Goal: Communication & Community: Answer question/provide support

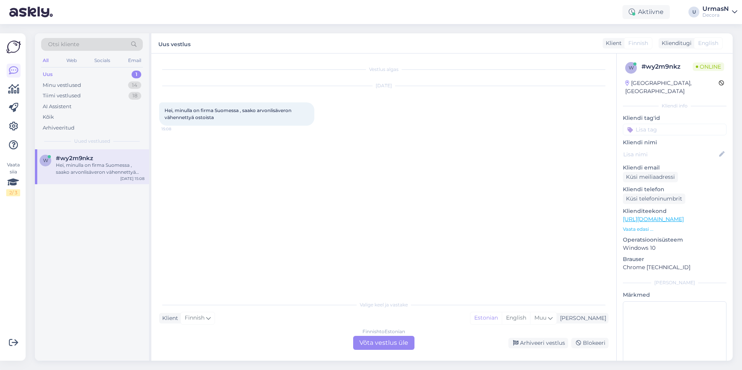
click at [380, 341] on div "Finnish to Estonian Võta vestlus üle" at bounding box center [383, 343] width 61 height 14
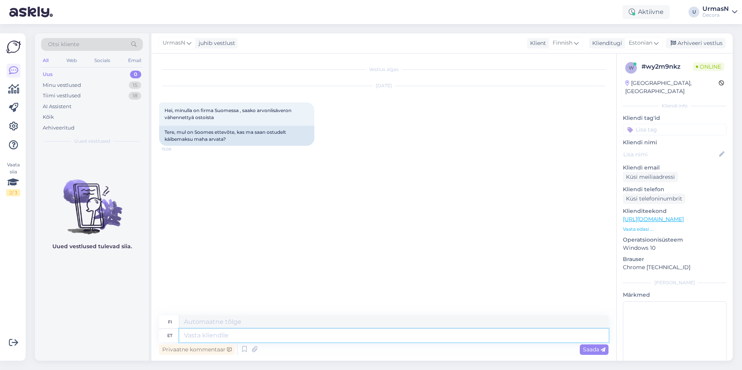
click at [208, 333] on textarea at bounding box center [393, 335] width 429 height 13
type textarea "Tere"
type textarea "Hei"
type textarea "Tere!"
type textarea "Hei!"
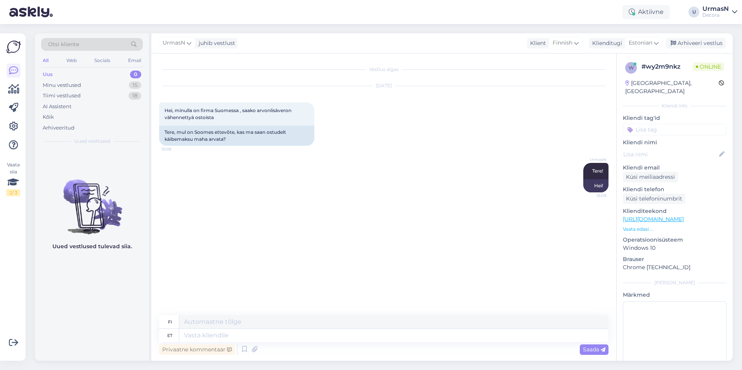
click at [635, 226] on p "Vaata edasi ..." at bounding box center [675, 229] width 104 height 7
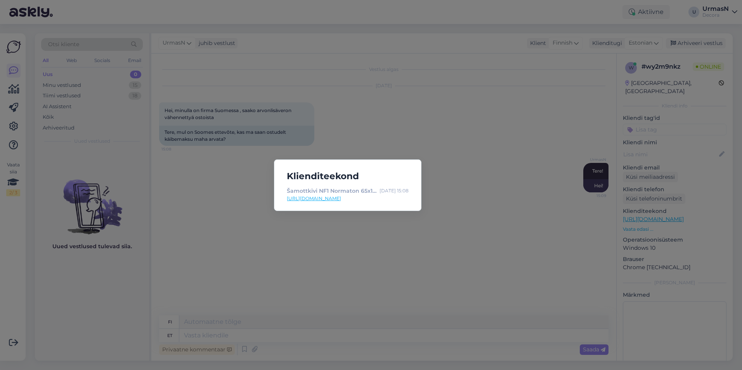
click at [429, 254] on div "Klienditeekond Šamottkivi NF1 Normaton 65x114x230mm | Decora [DATE] 15:08 [URL]…" at bounding box center [371, 185] width 742 height 370
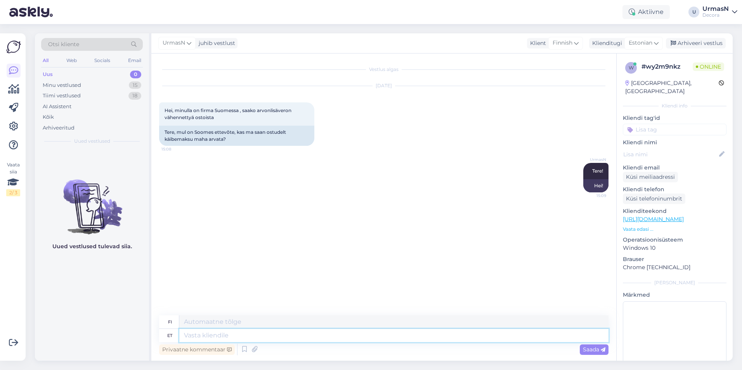
click at [210, 337] on textarea at bounding box center [393, 335] width 429 height 13
type textarea "Kahjuks"
type textarea "Valitettavasti"
type textarea "Kahjuks ei sa"
type textarea "Valitettavasti ei"
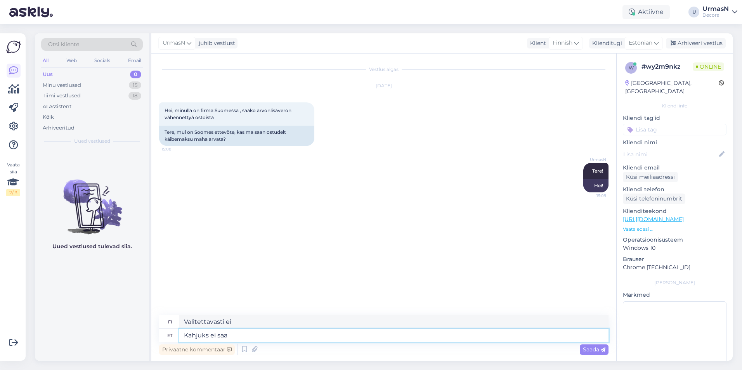
type textarea "Kahjuks ei saa."
type textarea "Valitettavasti et voi."
type textarea "Kahj"
type textarea "Valitettavasti ei"
type textarea "K"
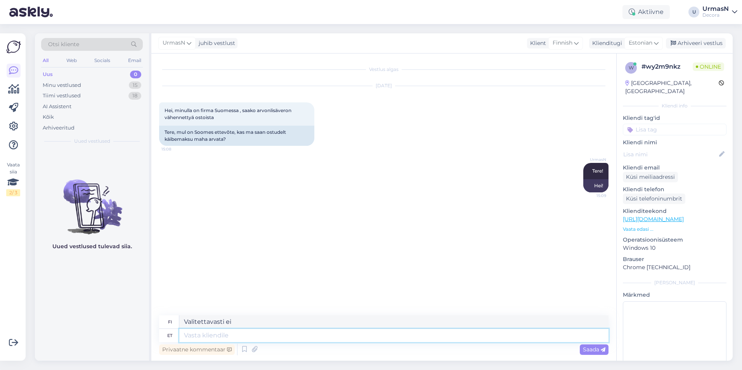
type textarea "Valitettavasti"
click at [197, 335] on textarea at bounding box center [393, 335] width 429 height 13
type textarea "Põhimõtteliselt o"
type textarea "Periaatteessa"
type textarea "Põhimõtteliselt on s"
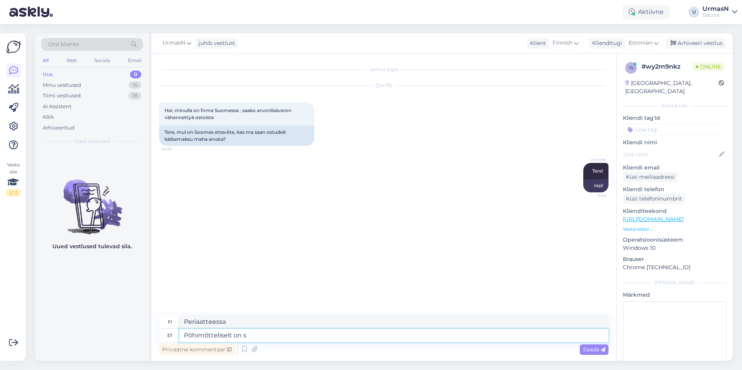
type textarea "Periaatteessa se on"
type textarea "Põhimõtteliselt on see"
type textarea "Pohjimmiltaan se on"
type textarea "Põhimõtteliselt on see võimalik"
type textarea "Periaatteessa tämä on mahdollista"
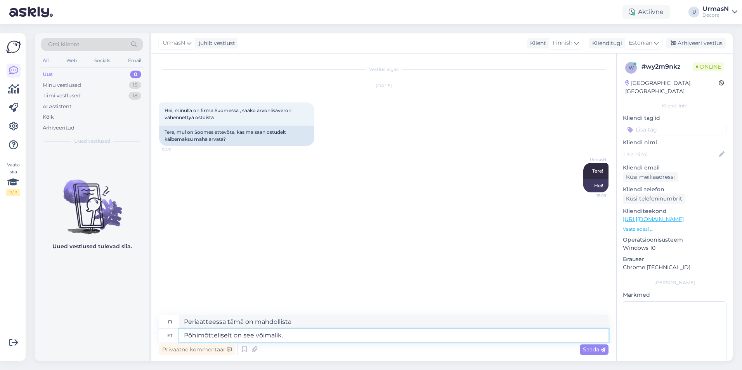
type textarea "Põhimõtteliselt on see võimalik."
type textarea "Periaatteessa tämä on mahdollista."
type textarea "Põhimõtteliselt on see võimalik. Pö"
type textarea "Periaatteessa se on mahdollista. [GEOGRAPHIC_DATA]."
type textarea "Põhimõtteliselt on see võimalik."
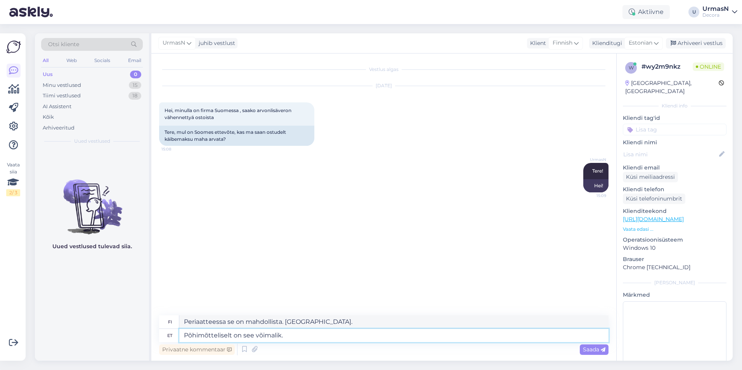
type textarea "Periaatteessa tämä on mahdollista."
type textarea "Põhimõtteliselt on see võimalik. Pöörduge se"
type textarea "Periaatteessa tämä on mahdollista. Ota yhteyttä"
type textarea "Põhimõtteliselt on see võimalik. Pöörduge selleks otse"
type textarea "Periaatteessa tämä on mahdollista. Ota meihin suoraan yhteyttä."
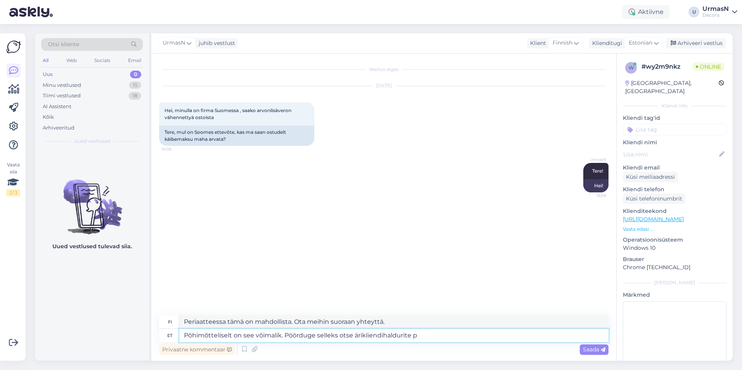
type textarea "Põhimõtteliselt on see võimalik. Pöörduge selleks otse ärikliendihaldurite po"
type textarea "Periaatteessa tämä on mahdollista. Ota yhteyttä suoraan yritysasiakkuuspäällikö…"
type textarea "Põhimõtteliselt on see võimalik. Pöörduge selleks otse ärikliendihaldurite [PER…"
type textarea "Periaatteessa tämä on mahdollista. Ota yhteyttä suoraan yritysasiakkuuspäällikö…"
type textarea "Põhimõtteliselt on see võimalik. Pöörduge selleks otse ärikliendihaldurite [PER…"
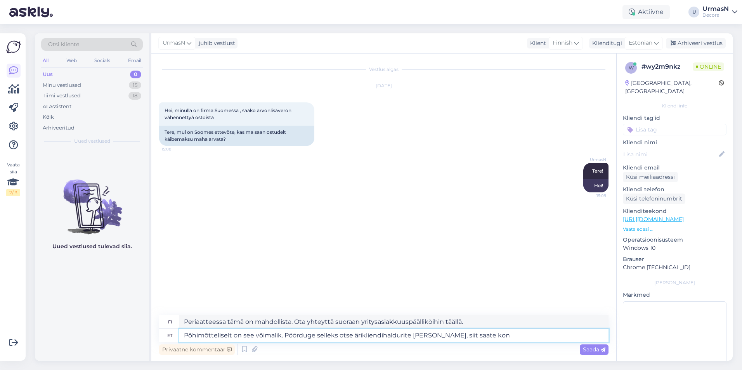
type textarea "Periaatteessa tämä on mahdollista. Ota yhteyttä suoraan yritysasiakkuuspäällikö…"
paste textarea "[URL][DOMAIN_NAME]"
type textarea "Põhimõtteliselt on see võimalik. Pöörduge selleks otse ärikliendihaldurite [PER…"
type textarea "Periaatteessa tämä on mahdollista. Ota yhteyttä suoraan yritysasiakkuuspäällikö…"
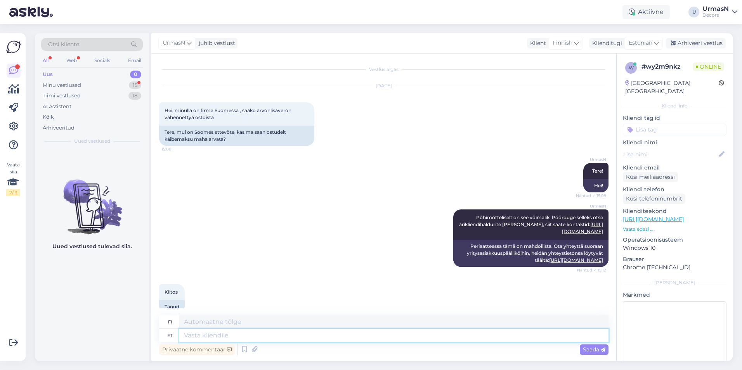
scroll to position [14, 0]
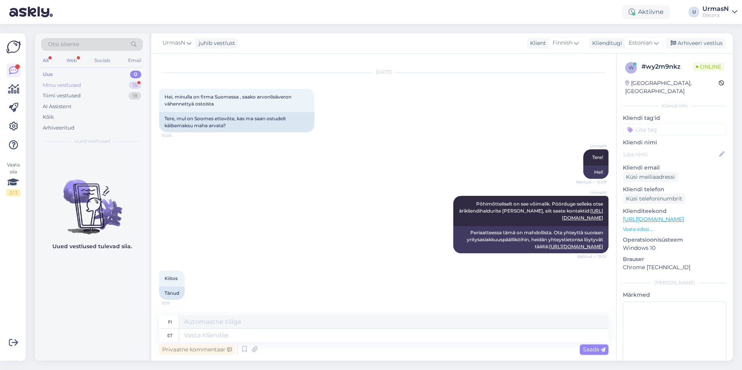
click at [67, 85] on div "Minu vestlused" at bounding box center [62, 85] width 38 height 8
click at [76, 85] on div "Minu vestlused" at bounding box center [62, 85] width 38 height 8
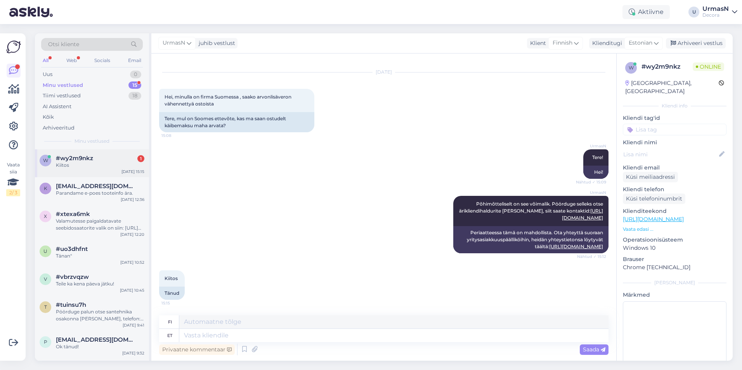
click at [71, 165] on div "Kiitos" at bounding box center [100, 165] width 88 height 7
click at [50, 76] on div "Uus" at bounding box center [48, 75] width 10 height 8
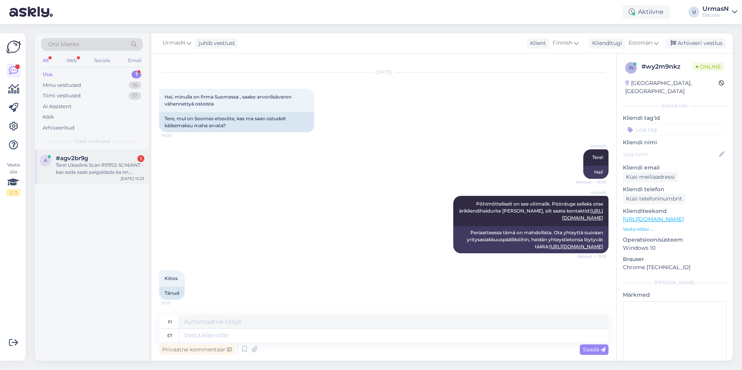
click at [80, 163] on div "Tere! Ukselink Scan R97/02 SCM/ANT - kas seda saab paigaldada ka nn. vasakukäel…" at bounding box center [100, 169] width 88 height 14
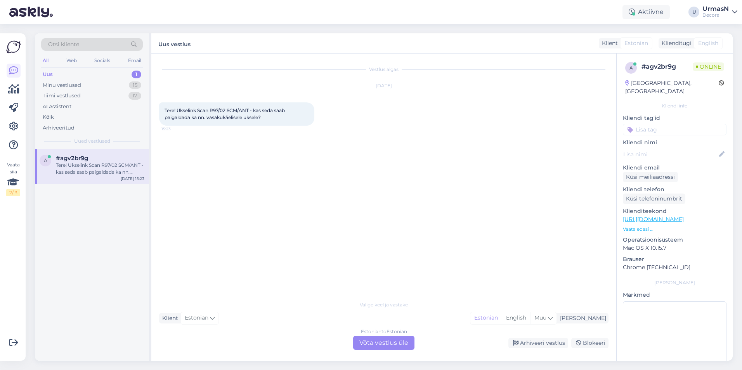
scroll to position [0, 0]
click at [400, 341] on div "Estonian to Estonian Võta vestlus üle" at bounding box center [383, 343] width 61 height 14
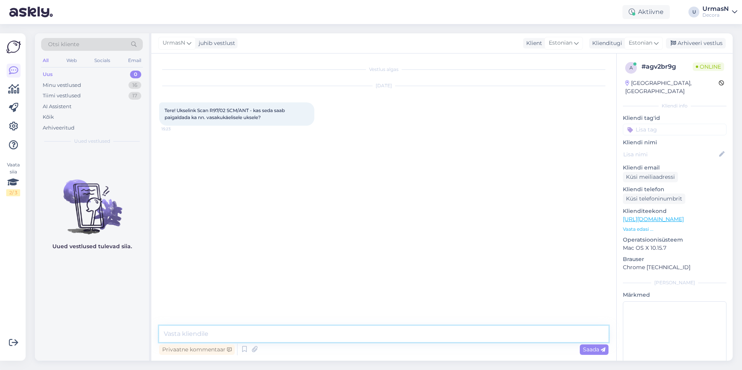
click at [214, 334] on textarea at bounding box center [383, 334] width 449 height 16
type textarea "Tere!"
click at [631, 226] on p "Vaata edasi ..." at bounding box center [675, 229] width 104 height 7
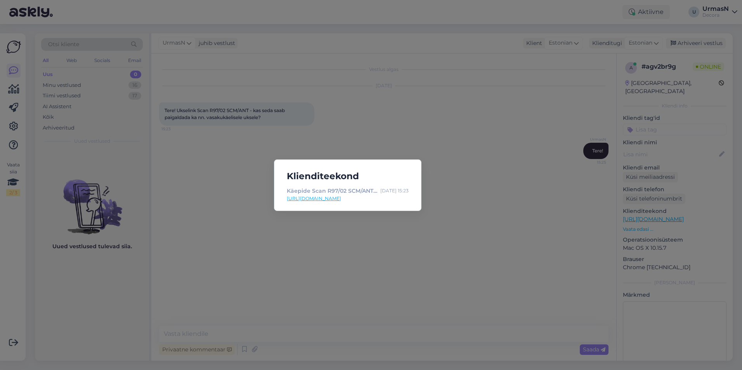
drag, startPoint x: 340, startPoint y: 198, endPoint x: 283, endPoint y: 180, distance: 59.5
click at [219, 213] on div "Klienditeekond Käepide Scan R97/02 SCM/ANT ,4743015048334 | Decora [DATE] 15:23…" at bounding box center [371, 185] width 742 height 370
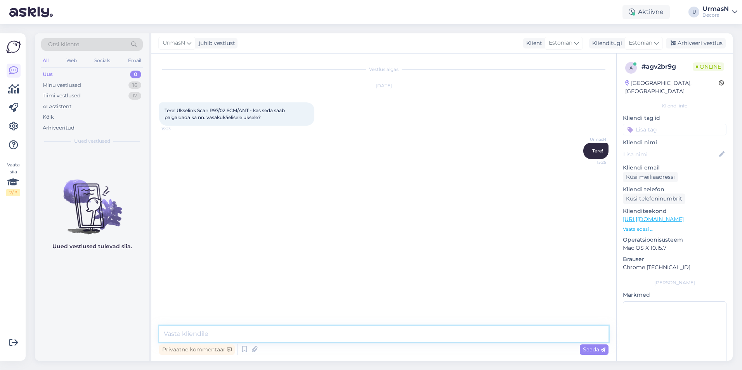
click at [195, 335] on textarea at bounding box center [383, 334] width 449 height 16
type textarea "Jah, ukselinke saab paigaldada olenemata ukse käelisusest."
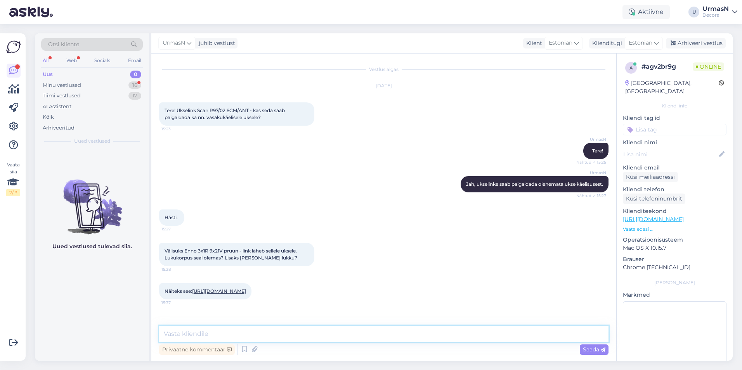
scroll to position [3, 0]
drag, startPoint x: 237, startPoint y: 246, endPoint x: 251, endPoint y: 257, distance: 17.2
click at [251, 257] on span "Välisuks Enno 3x1R 9x21V pruun - link läheb sellele uksele. Lukukorpus seal ole…" at bounding box center [231, 254] width 133 height 13
click at [198, 334] on textarea at bounding box center [383, 334] width 449 height 16
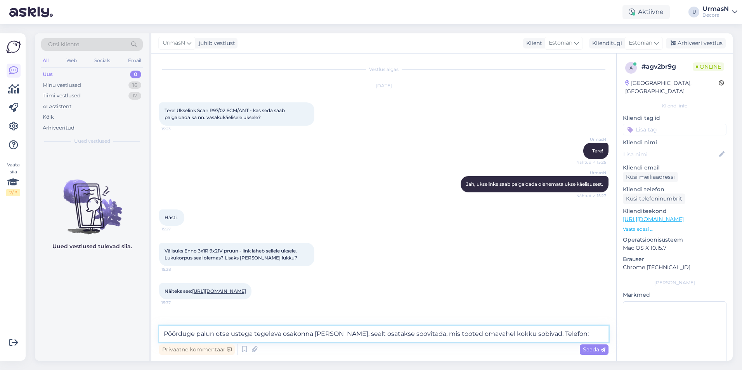
paste textarea "5382 9119"
type textarea "Pöörduge palun otse ustega tegeleva osakonna [PERSON_NAME], sealt osatakse soov…"
click at [589, 349] on span "Saada" at bounding box center [594, 349] width 23 height 7
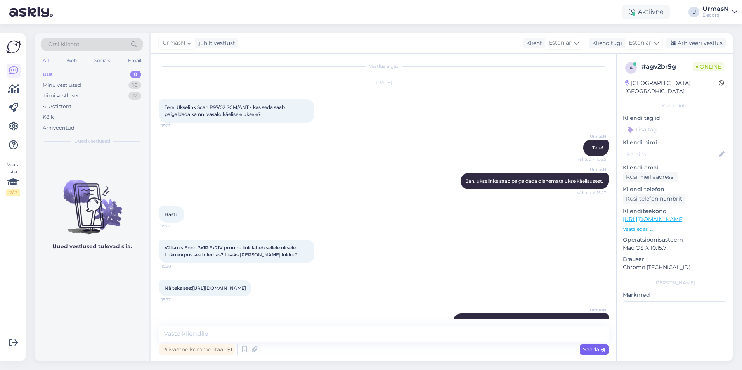
scroll to position [50, 0]
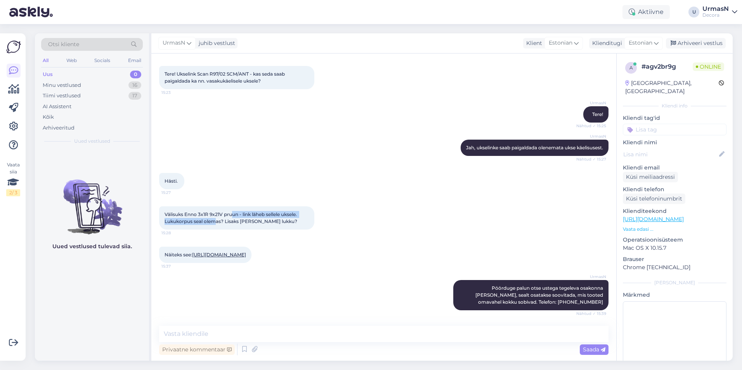
drag, startPoint x: 234, startPoint y: 200, endPoint x: 216, endPoint y: 205, distance: 18.4
click at [216, 211] on span "Välisuks Enno 3x1R 9x21V pruun - link läheb sellele uksele. Lukukorpus seal ole…" at bounding box center [231, 217] width 133 height 13
drag, startPoint x: 216, startPoint y: 205, endPoint x: 274, endPoint y: 201, distance: 58.0
click at [274, 211] on span "Välisuks Enno 3x1R 9x21V pruun - link läheb sellele uksele. Lukukorpus seal ole…" at bounding box center [231, 217] width 133 height 13
